Goal: Information Seeking & Learning: Find contact information

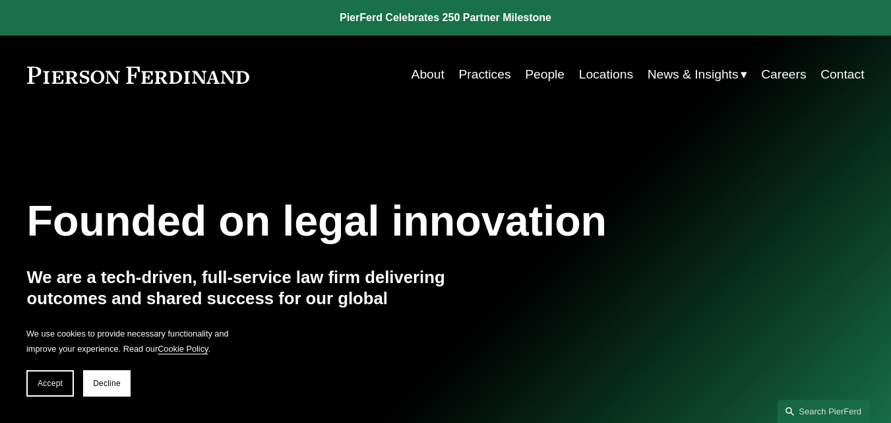
click at [487, 79] on link "Practices" at bounding box center [484, 74] width 52 height 25
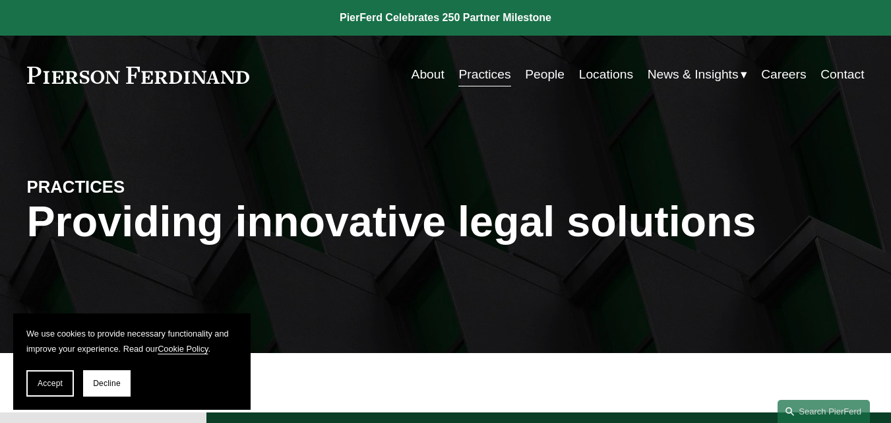
click at [531, 77] on link "People" at bounding box center [545, 74] width 40 height 25
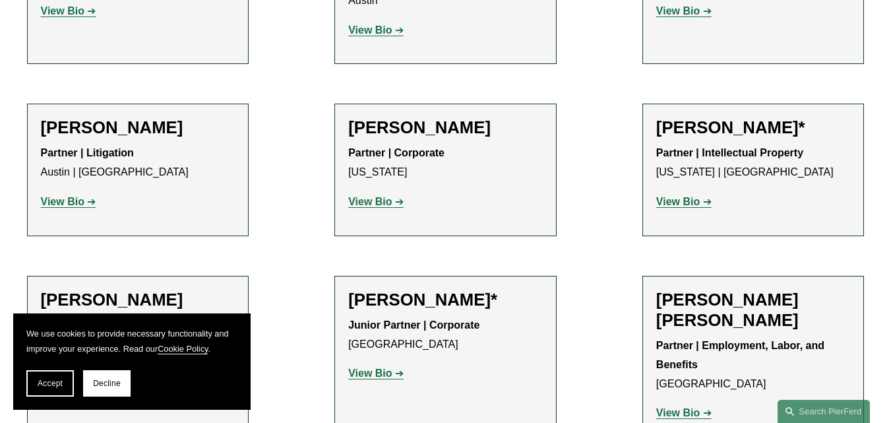
scroll to position [694, 0]
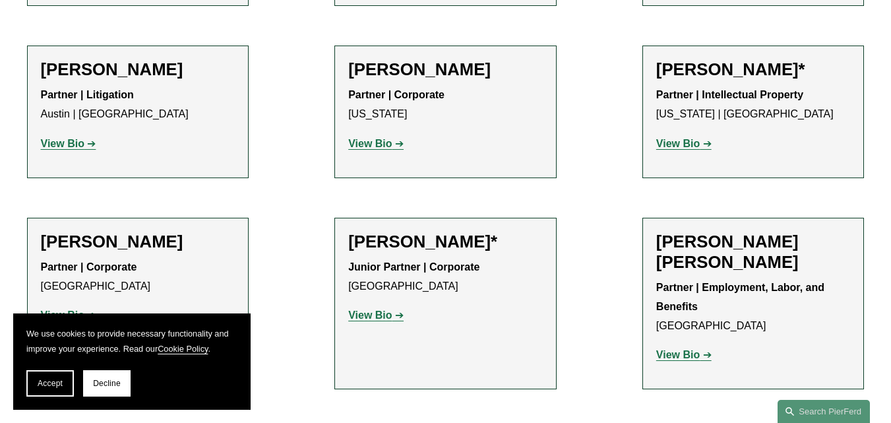
click at [65, 72] on h2 "[PERSON_NAME]" at bounding box center [138, 69] width 195 height 20
click at [78, 149] on strong "View Bio" at bounding box center [63, 143] width 44 height 11
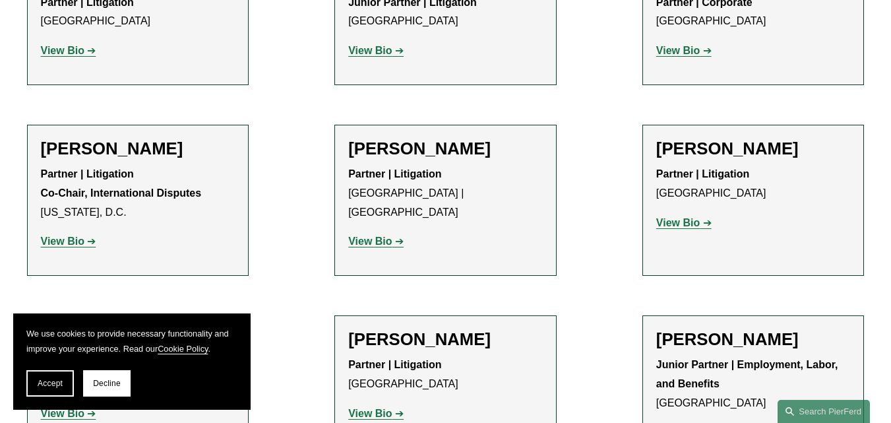
scroll to position [2594, 0]
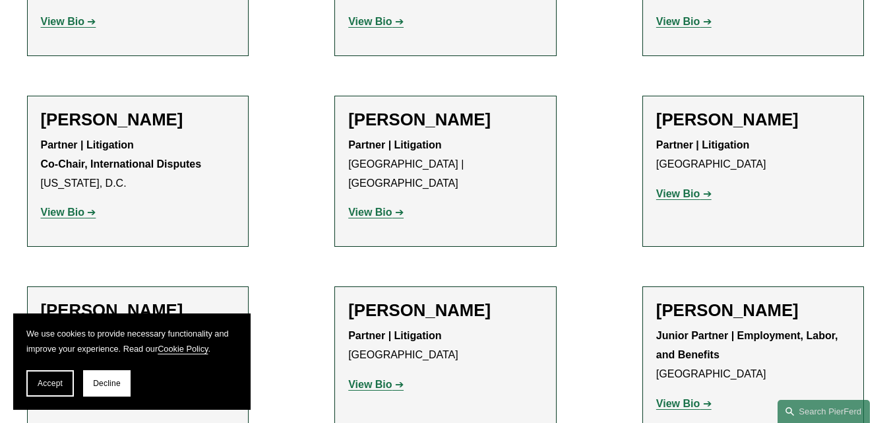
click at [679, 197] on strong "View Bio" at bounding box center [678, 193] width 44 height 11
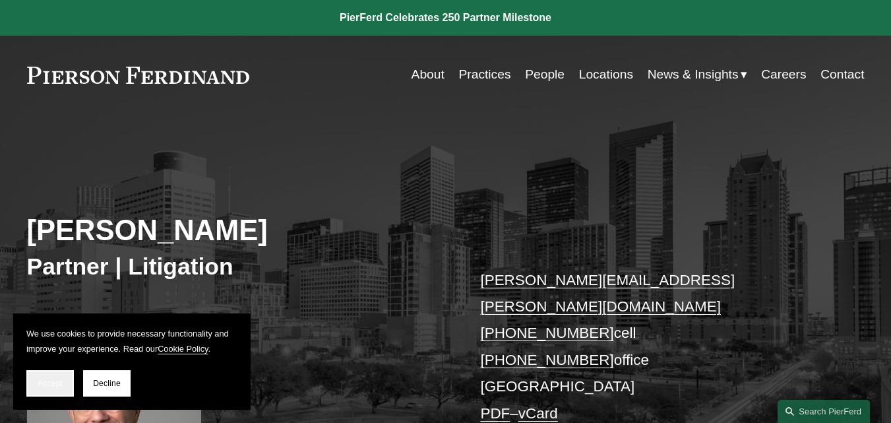
click at [57, 381] on span "Accept" at bounding box center [50, 383] width 25 height 9
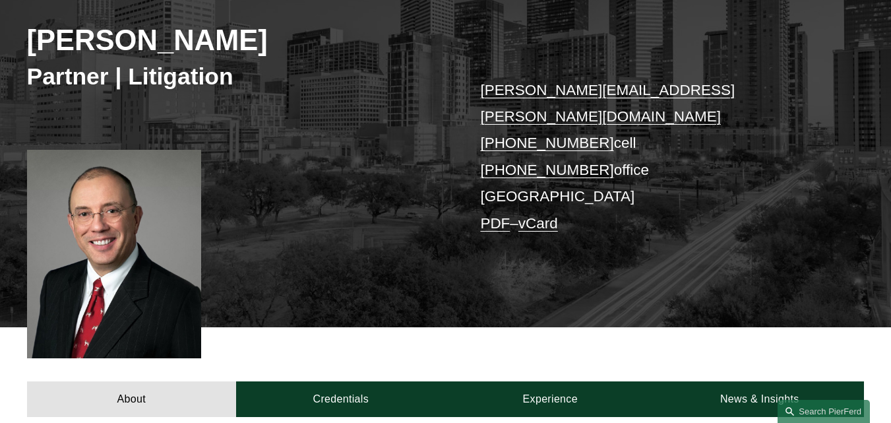
scroll to position [188, 0]
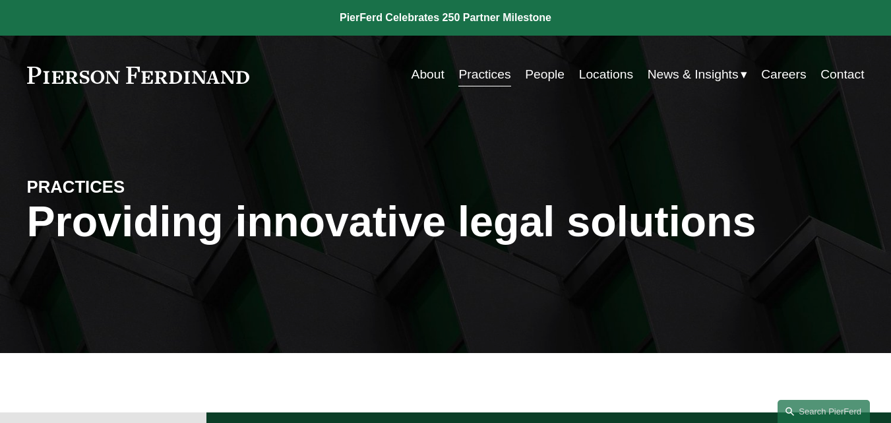
click at [546, 74] on link "People" at bounding box center [545, 74] width 40 height 25
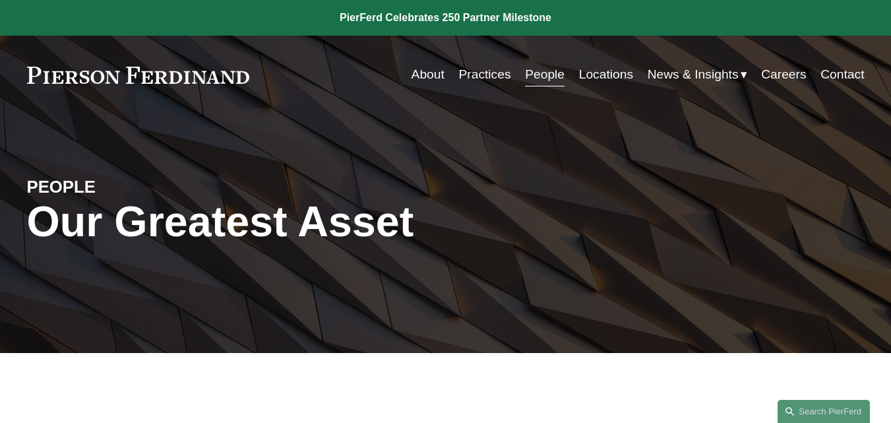
click at [543, 78] on link "People" at bounding box center [545, 74] width 40 height 25
